Goal: Information Seeking & Learning: Learn about a topic

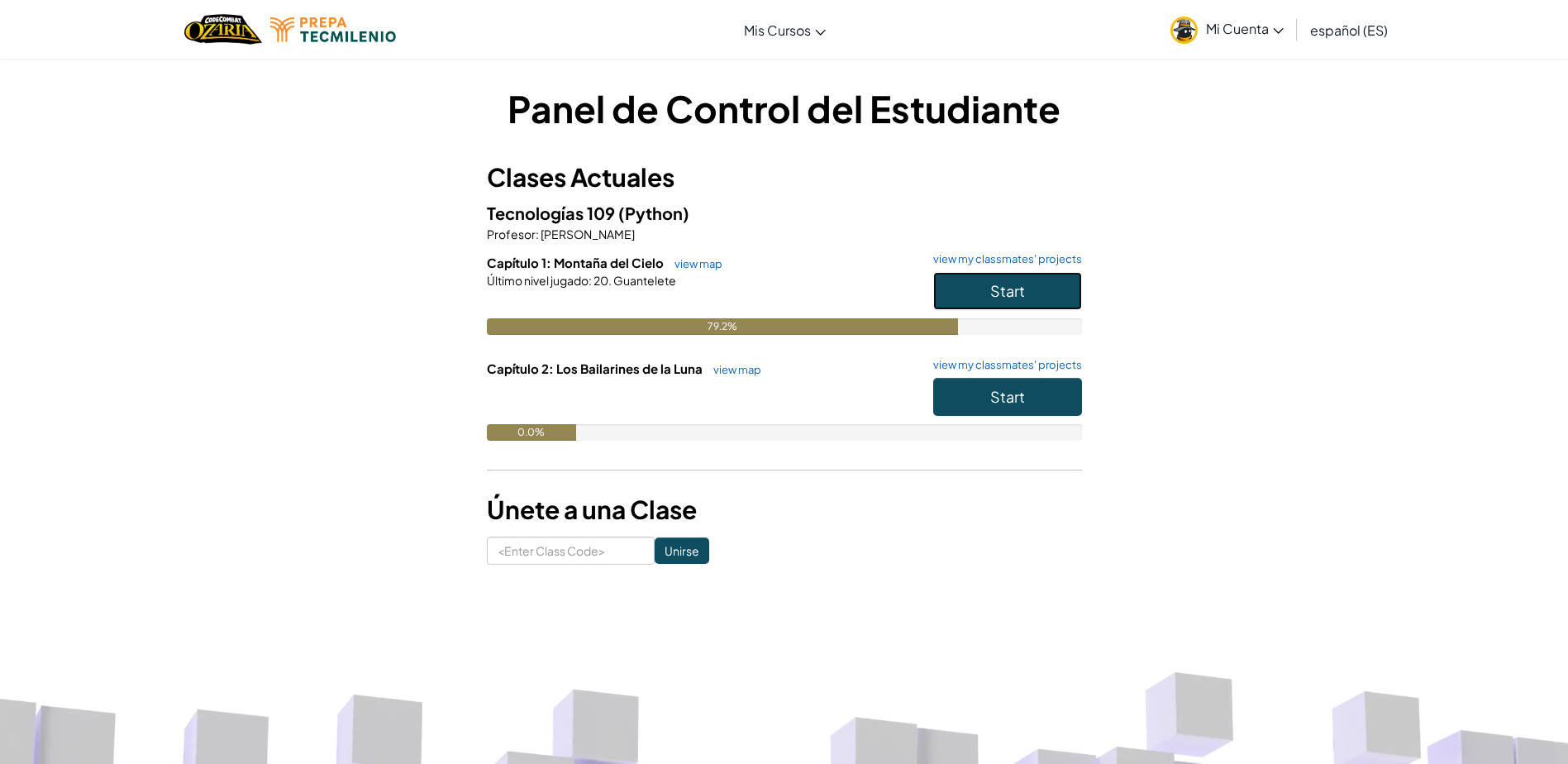
click at [983, 296] on button "Start" at bounding box center [1007, 291] width 149 height 38
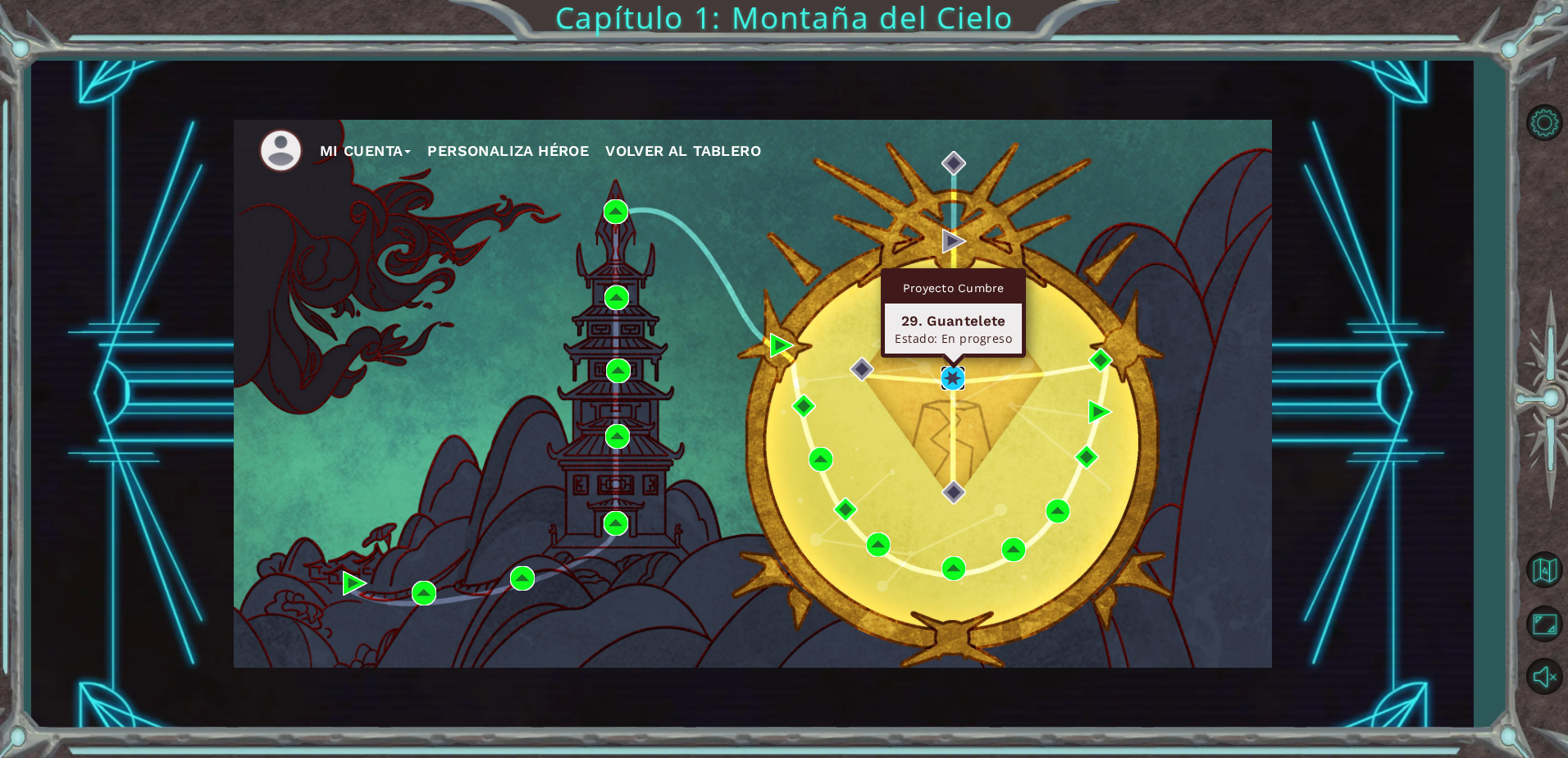
click at [956, 382] on img at bounding box center [952, 378] width 24 height 24
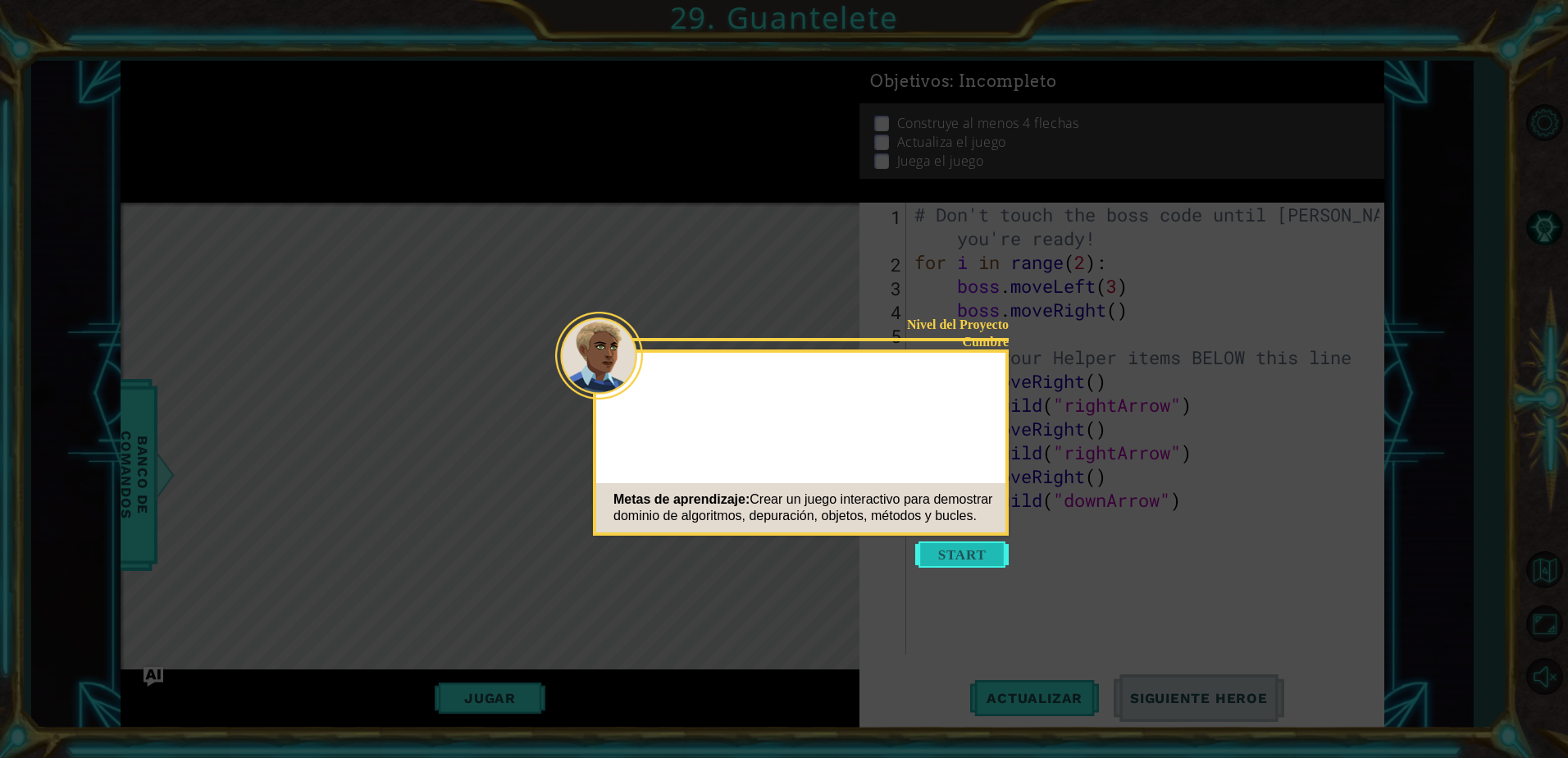
click at [985, 551] on button "Start" at bounding box center [962, 554] width 93 height 26
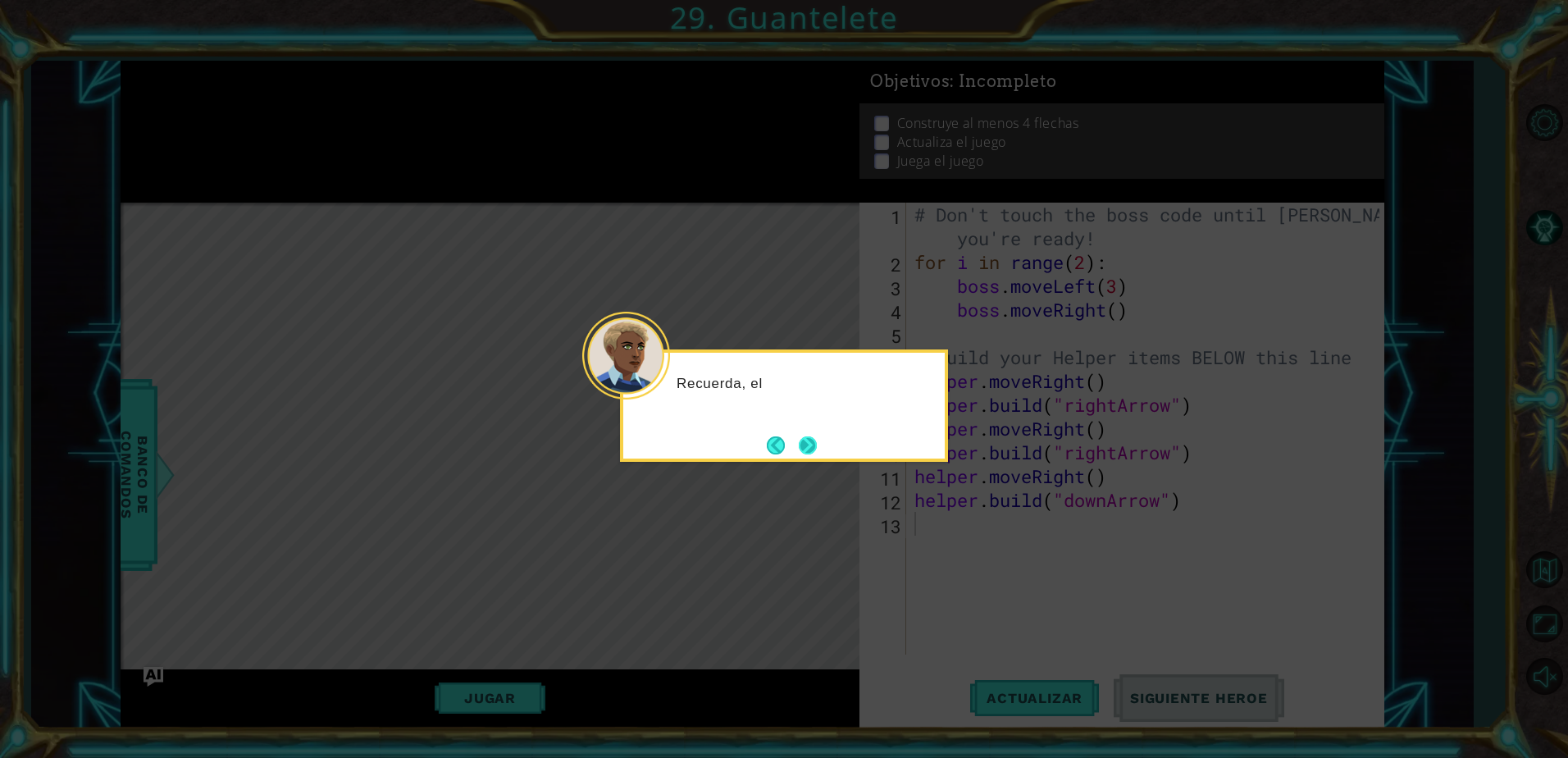
click at [805, 452] on button "Next" at bounding box center [807, 445] width 19 height 19
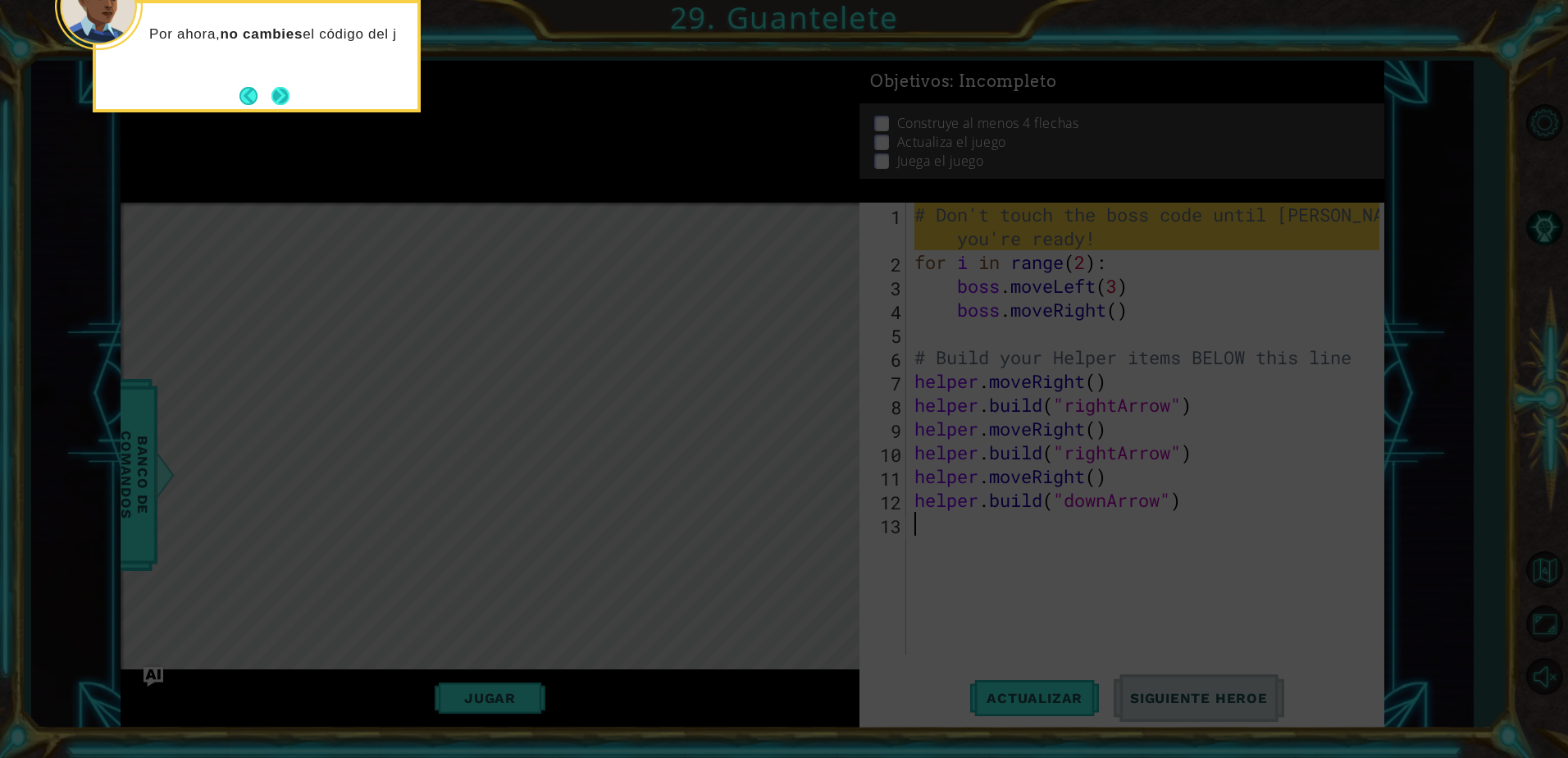
click at [288, 93] on button "Next" at bounding box center [280, 95] width 19 height 19
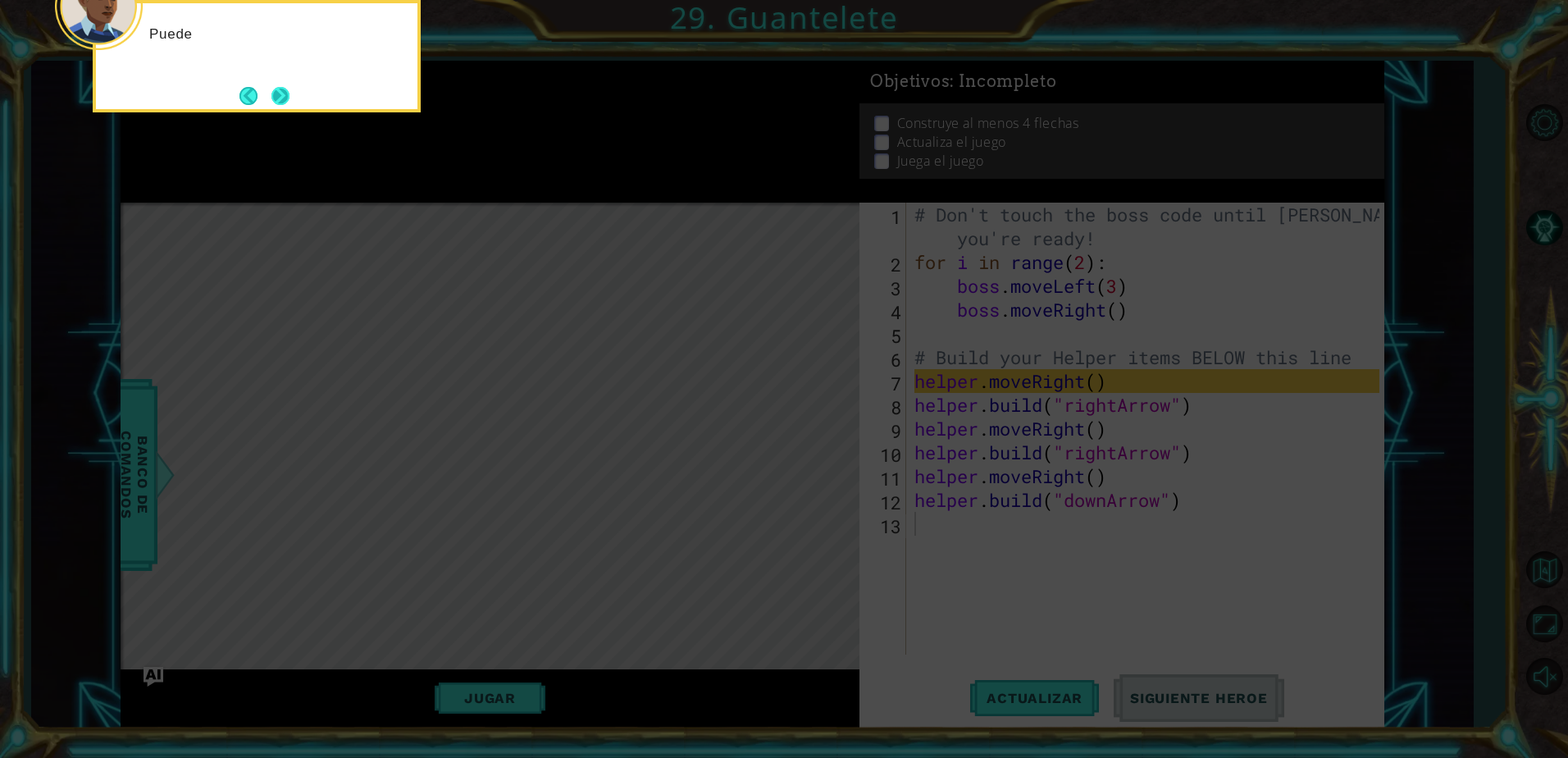
click at [286, 94] on button "Next" at bounding box center [280, 95] width 19 height 19
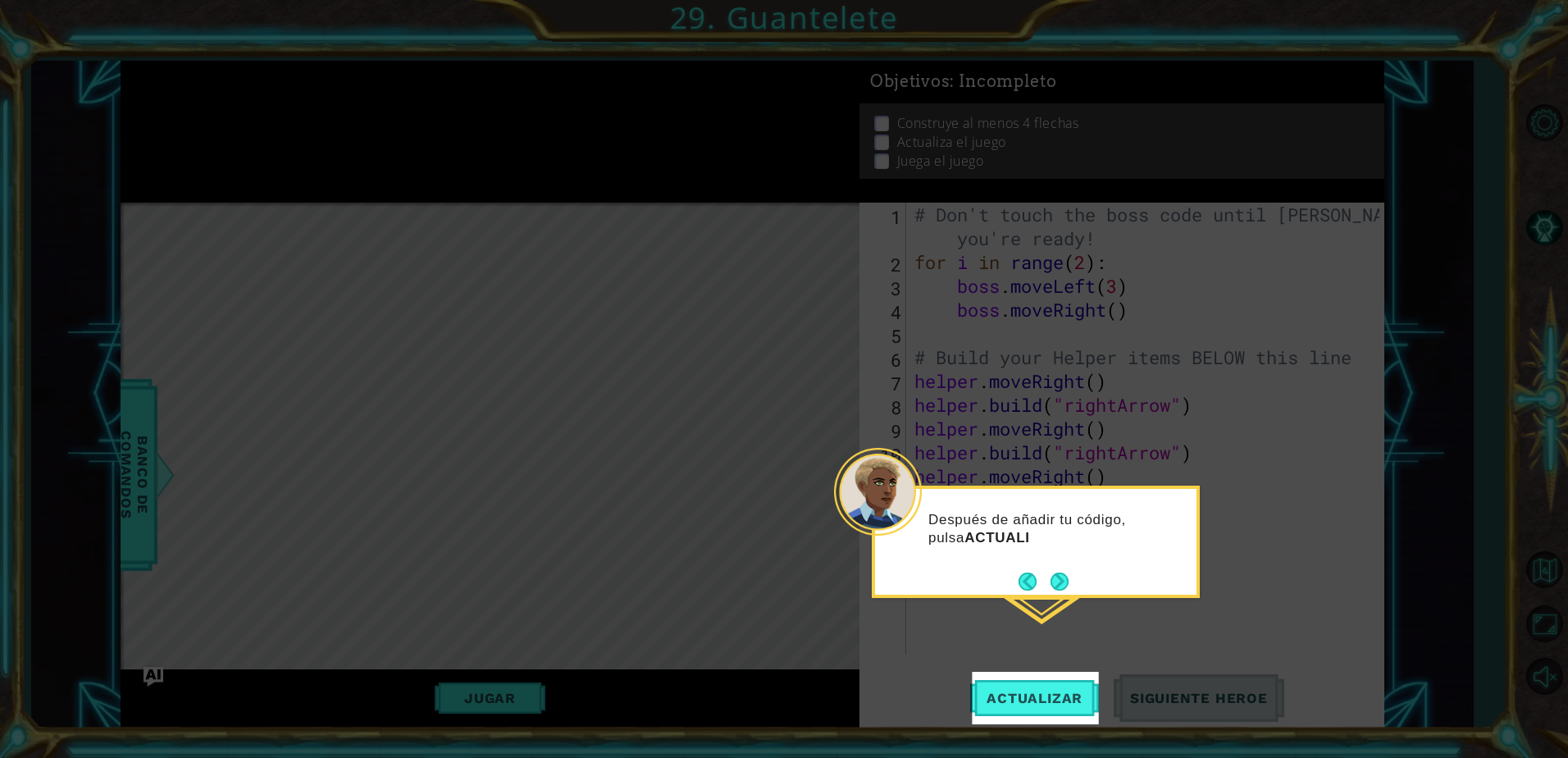
click at [1054, 565] on div "Después de añadir tu código, pulsa ACTUALI" at bounding box center [1035, 537] width 321 height 83
click at [1064, 578] on button "Next" at bounding box center [1060, 583] width 18 height 18
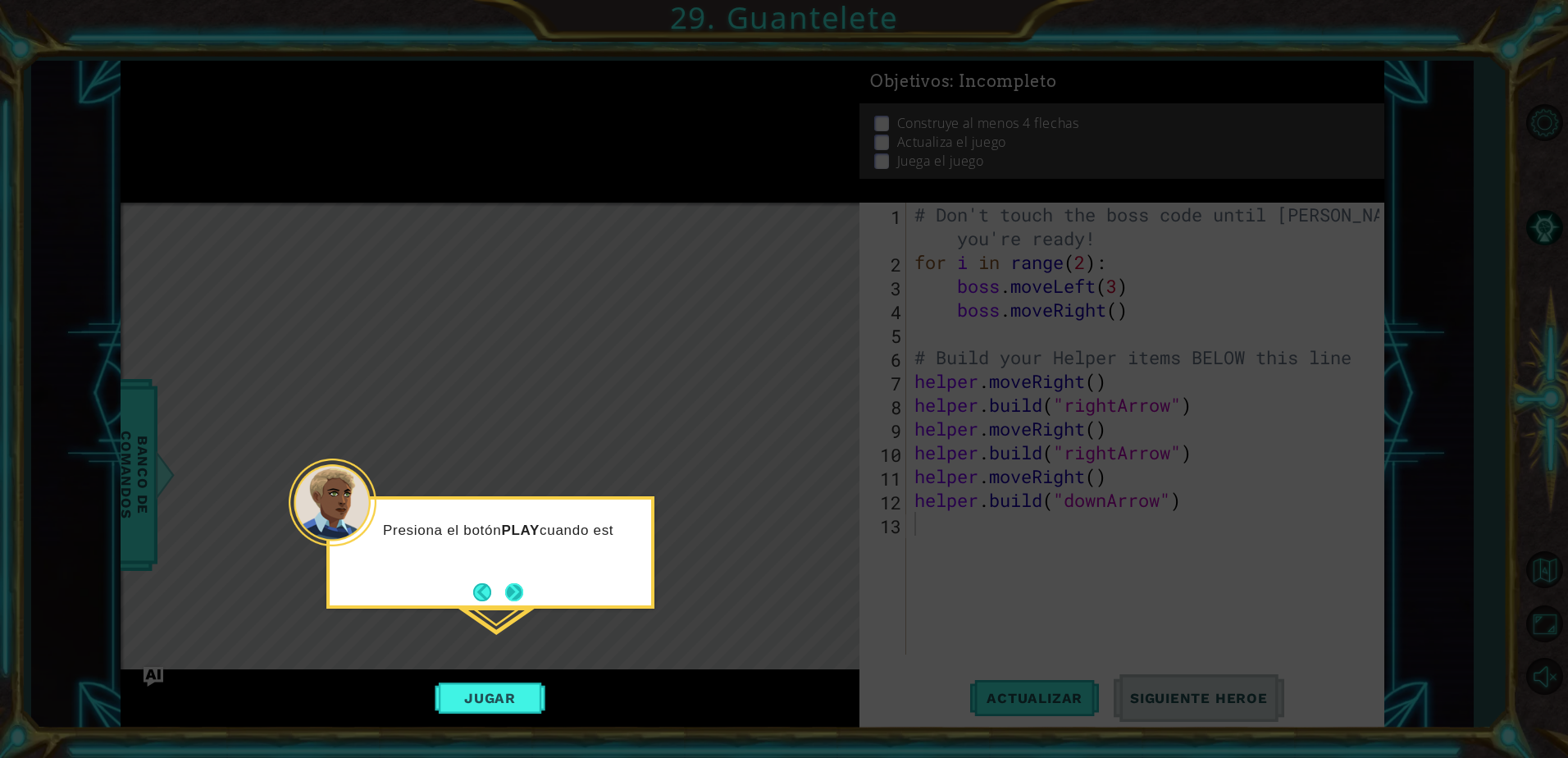
click at [515, 598] on button "Next" at bounding box center [514, 592] width 19 height 19
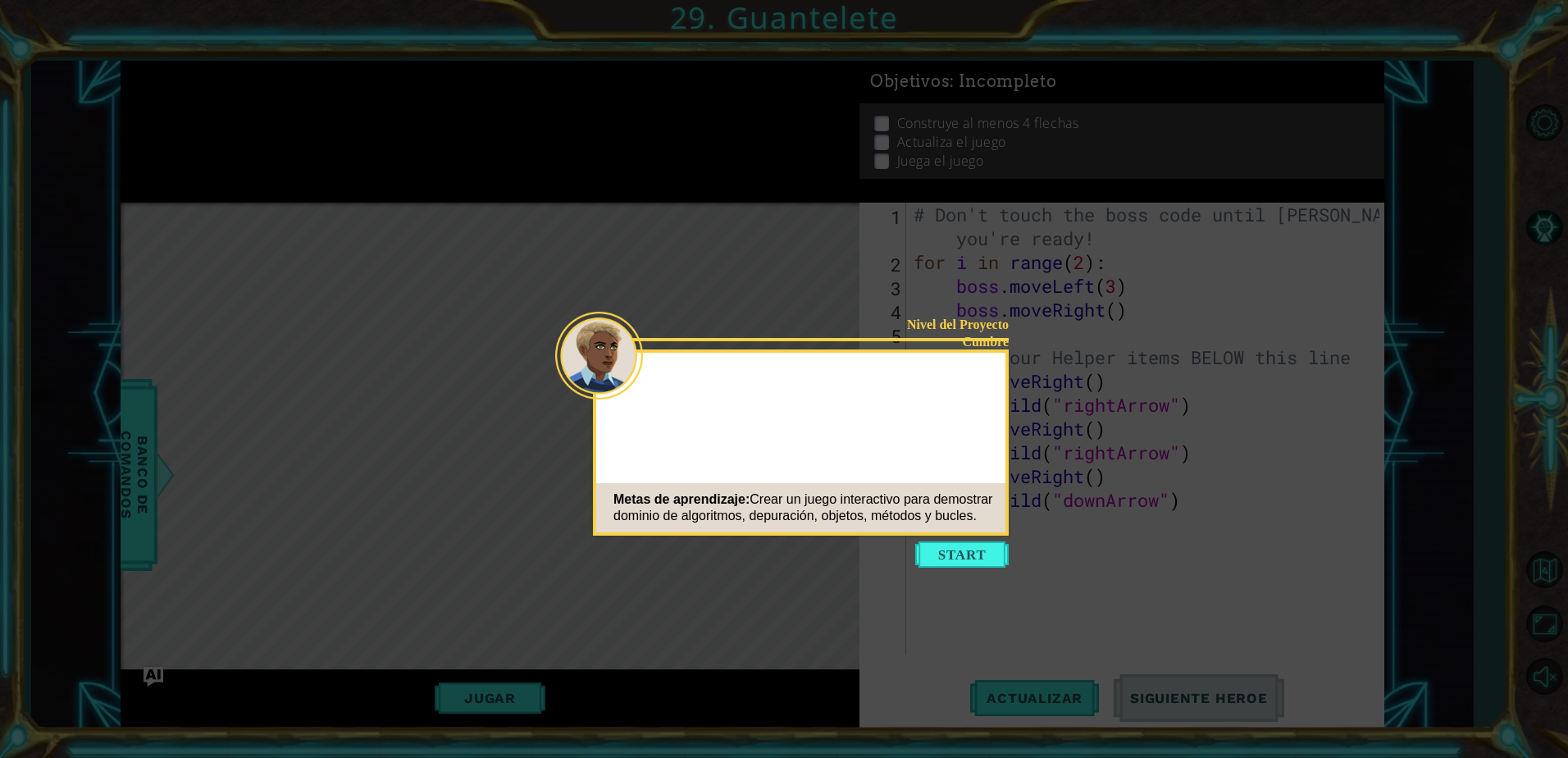
click at [946, 556] on button "Start" at bounding box center [962, 554] width 93 height 26
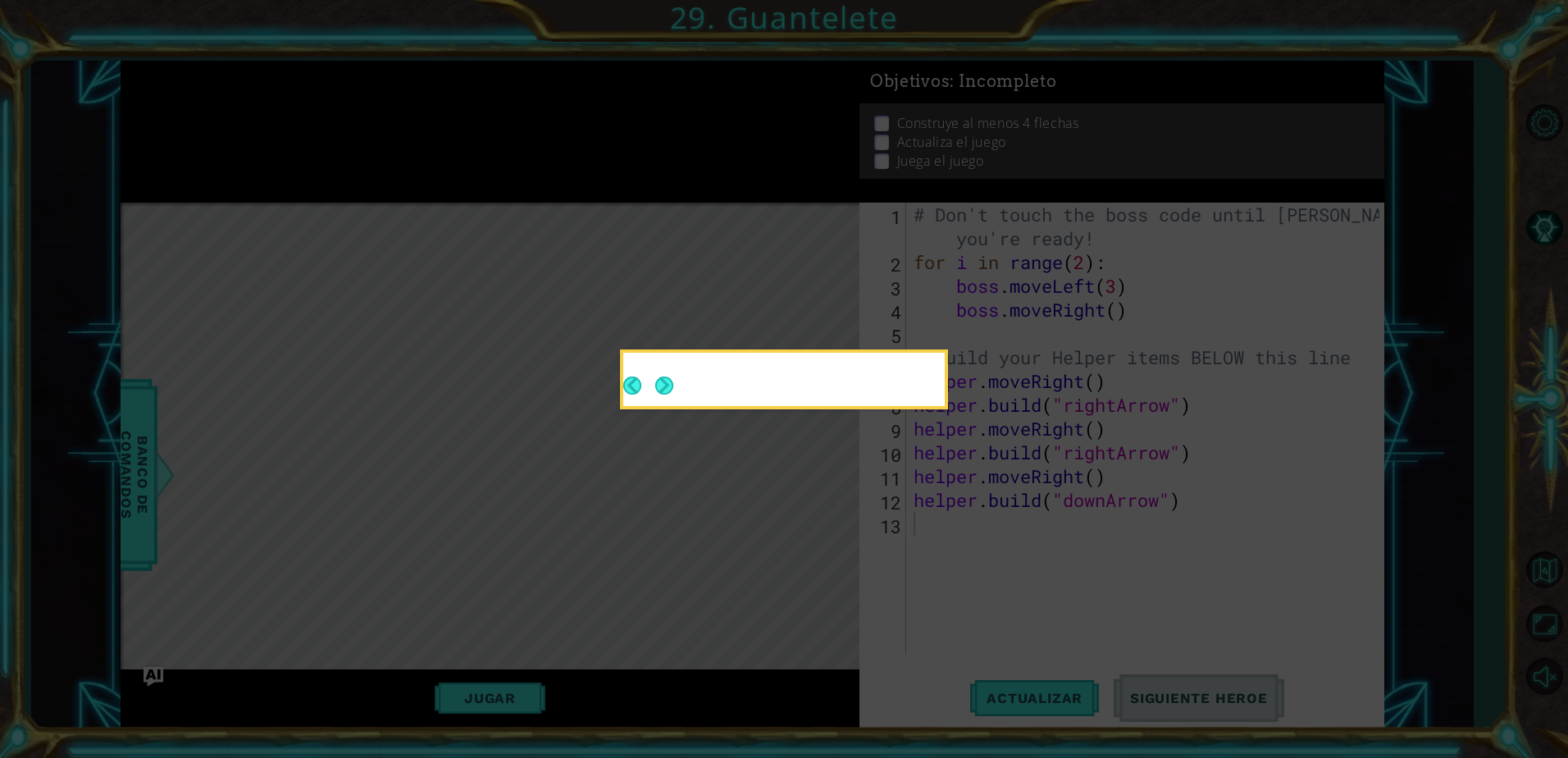
click at [677, 391] on button "Next" at bounding box center [664, 385] width 30 height 30
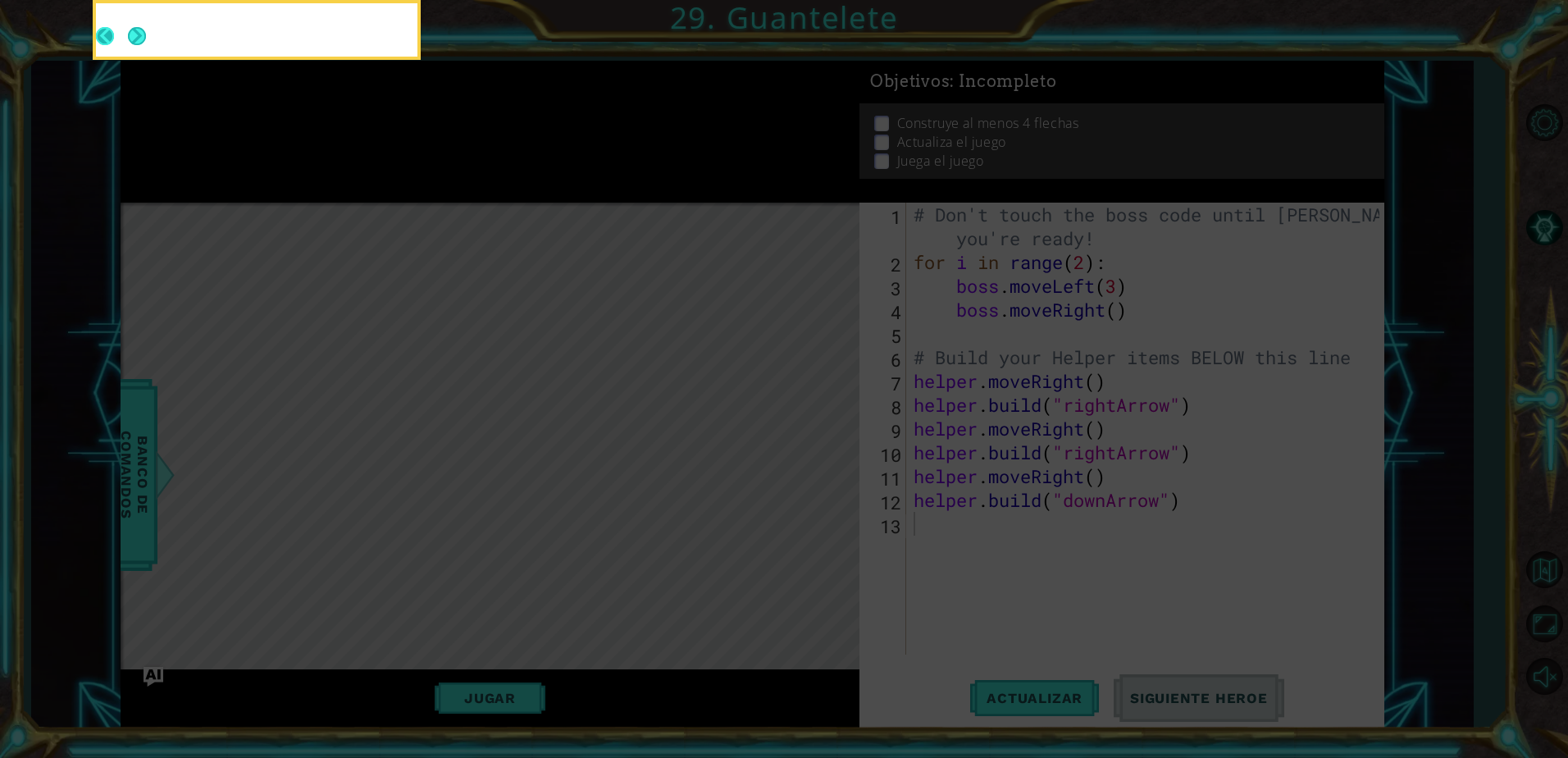
click at [670, 388] on icon at bounding box center [784, 114] width 1568 height 1289
click at [144, 37] on button "Next" at bounding box center [137, 36] width 30 height 30
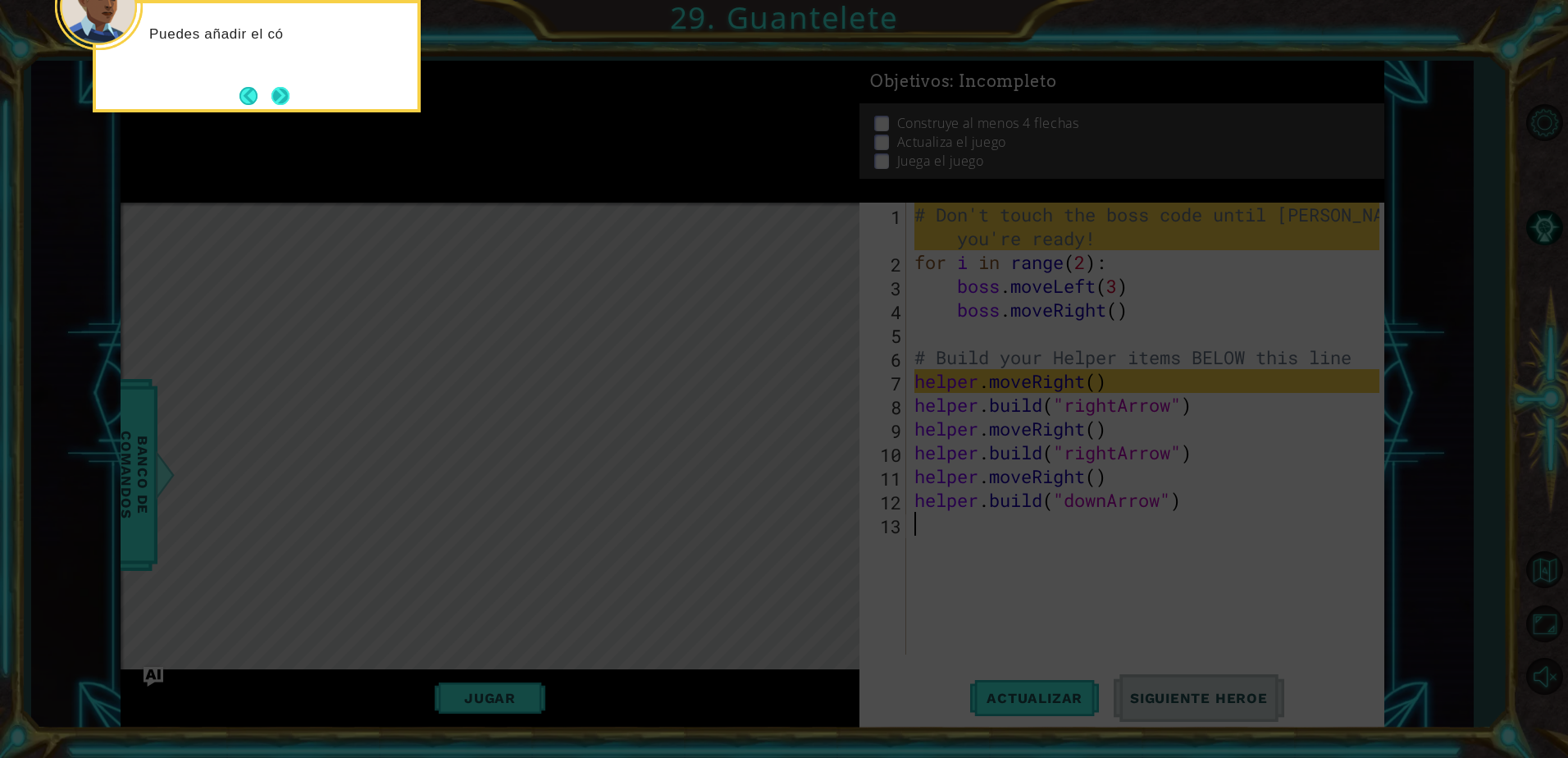
click at [287, 93] on button "Next" at bounding box center [280, 96] width 30 height 30
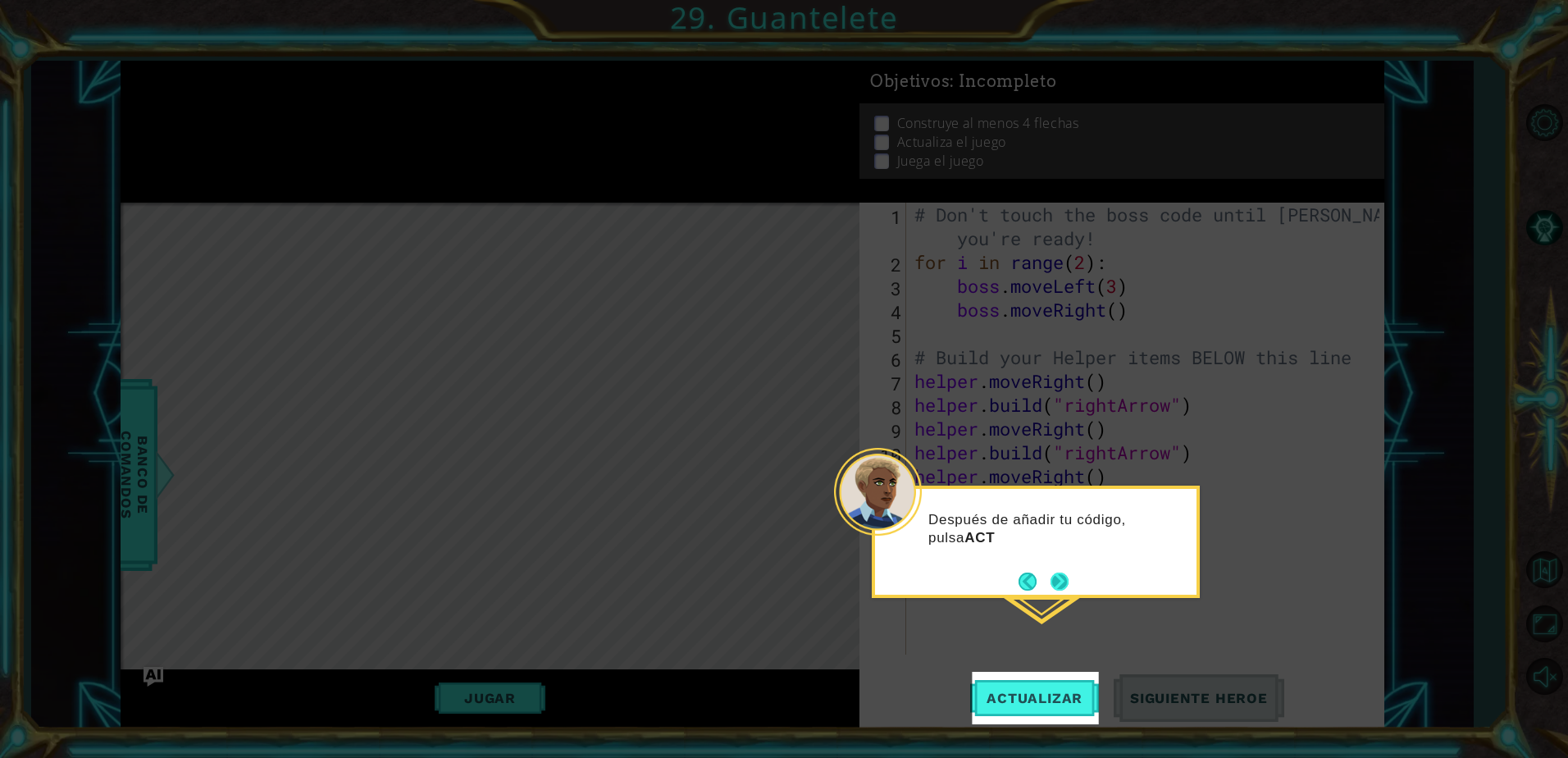
click at [1057, 586] on button "Next" at bounding box center [1060, 582] width 23 height 23
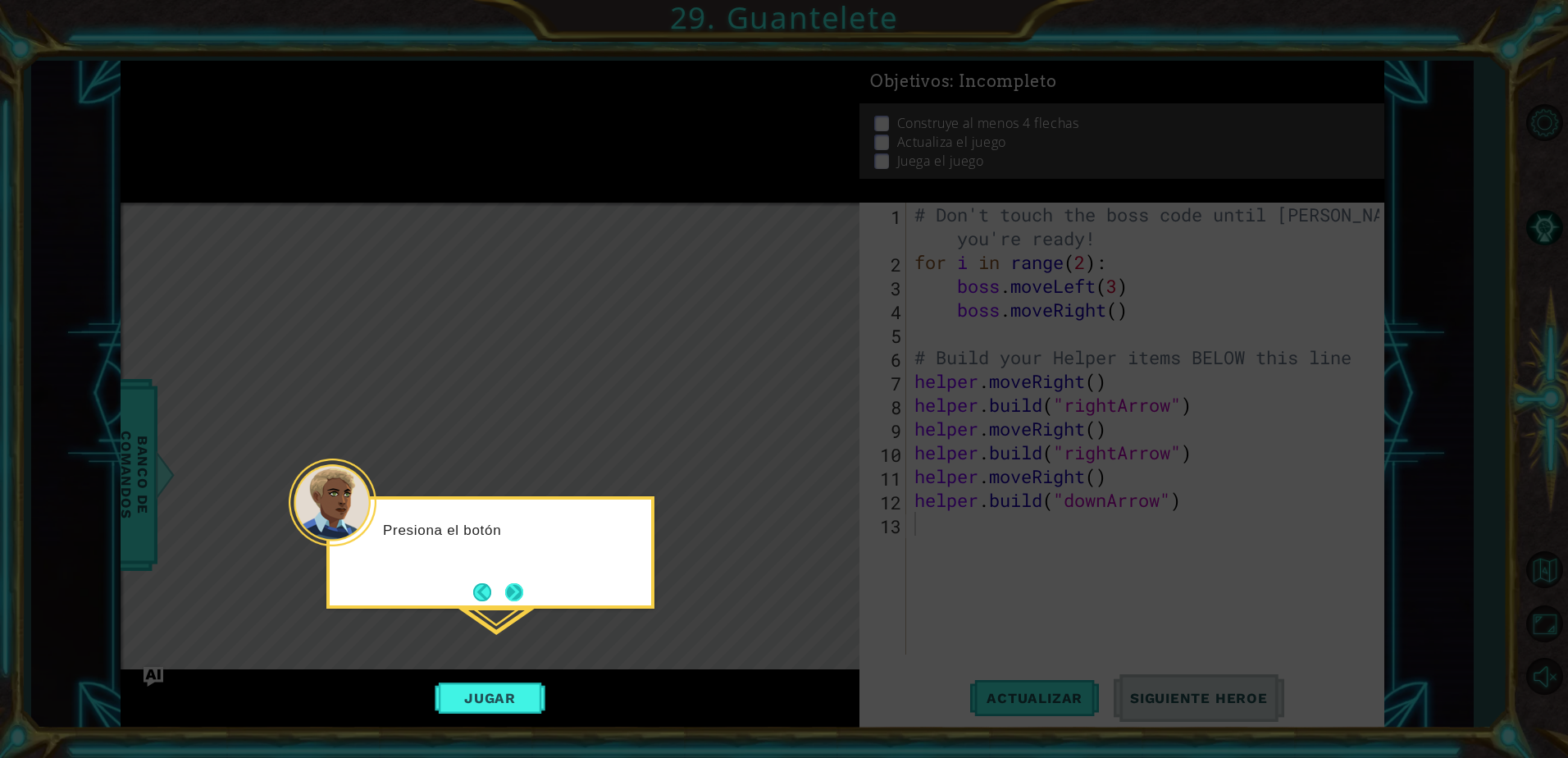
click at [517, 591] on button "Next" at bounding box center [515, 592] width 18 height 18
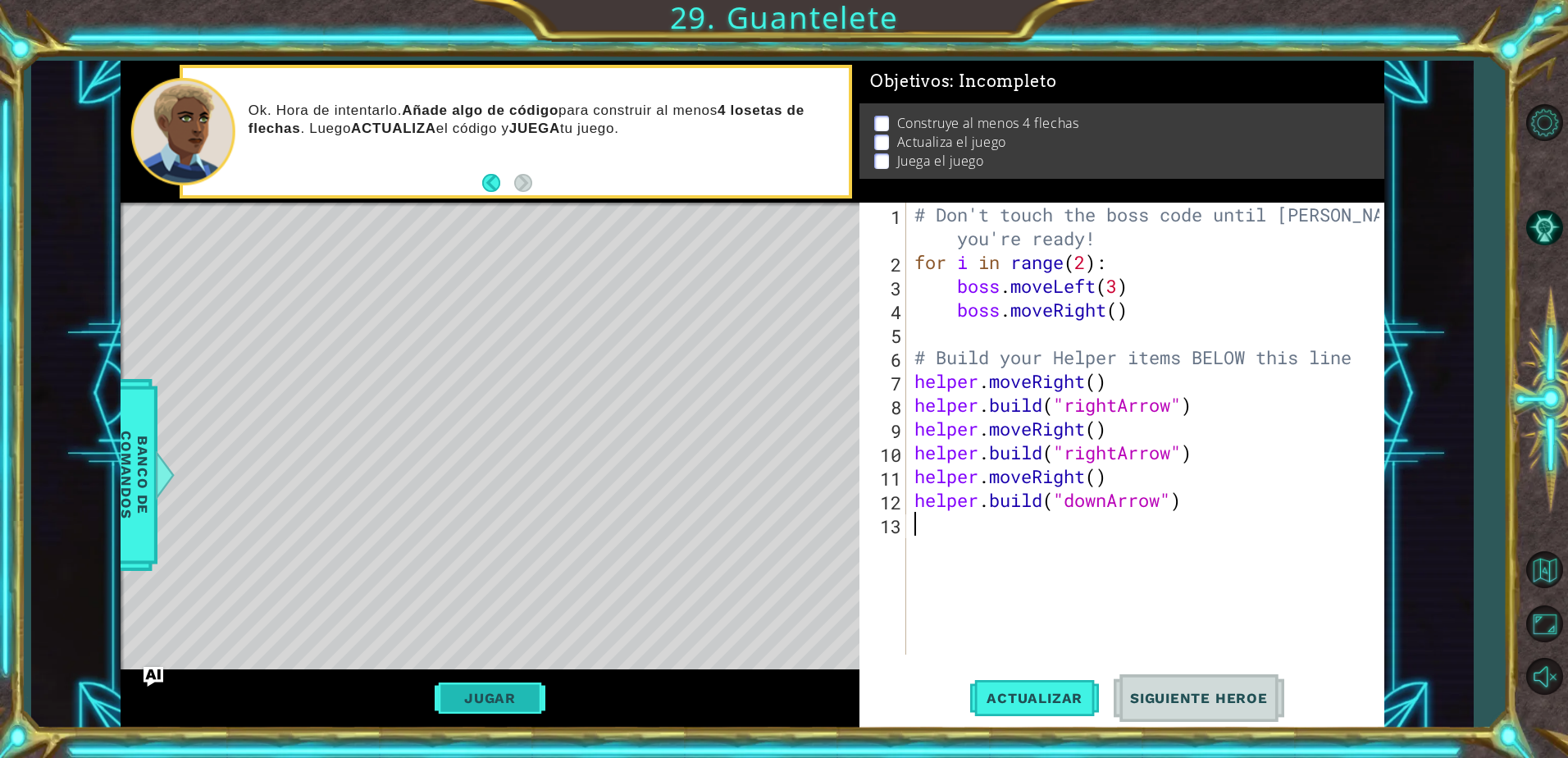
click at [501, 694] on button "Jugar" at bounding box center [490, 698] width 111 height 31
